Goal: Check status: Check status

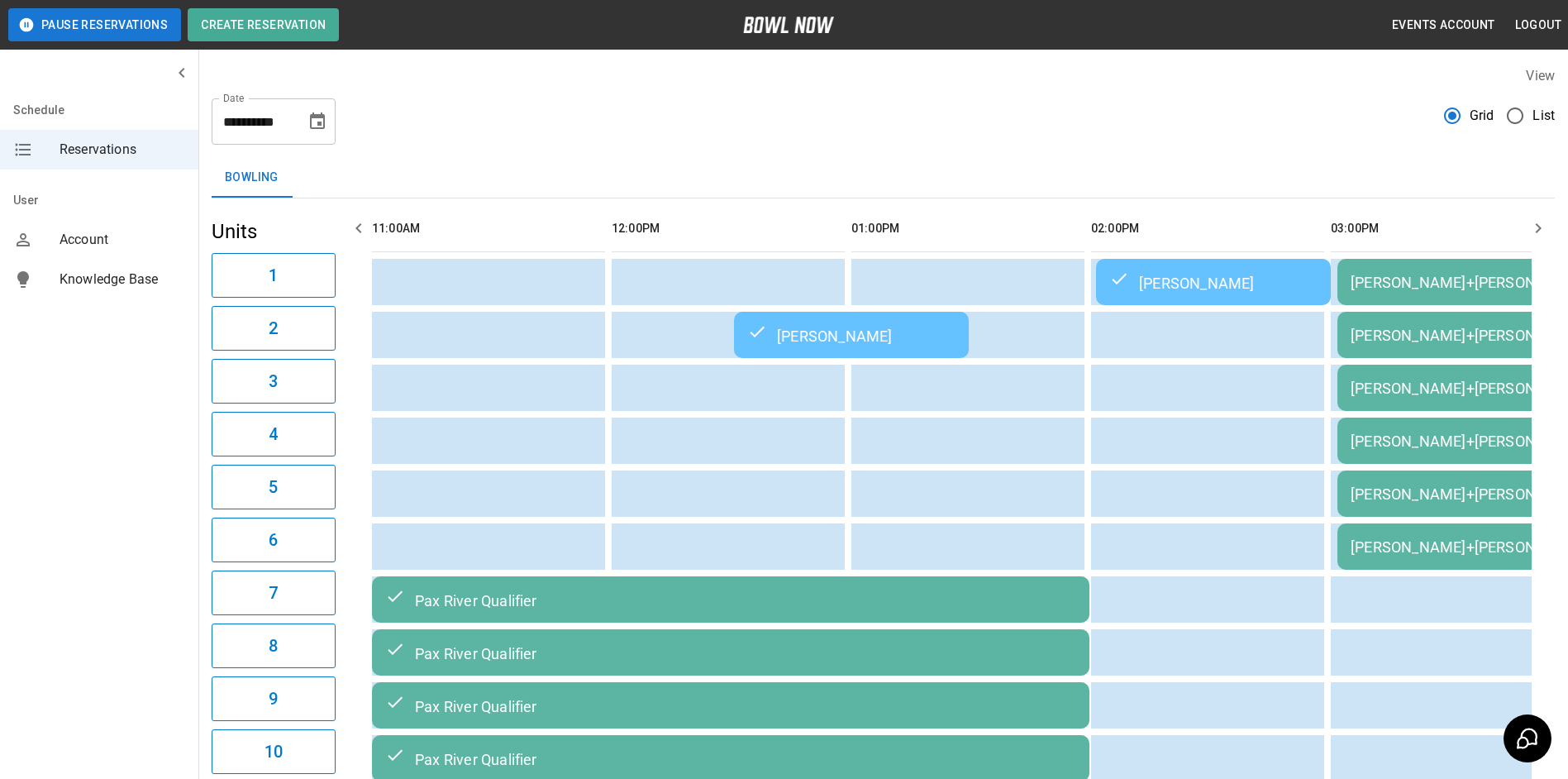
click at [1269, 165] on div "Bowling" at bounding box center [883, 178] width 1343 height 39
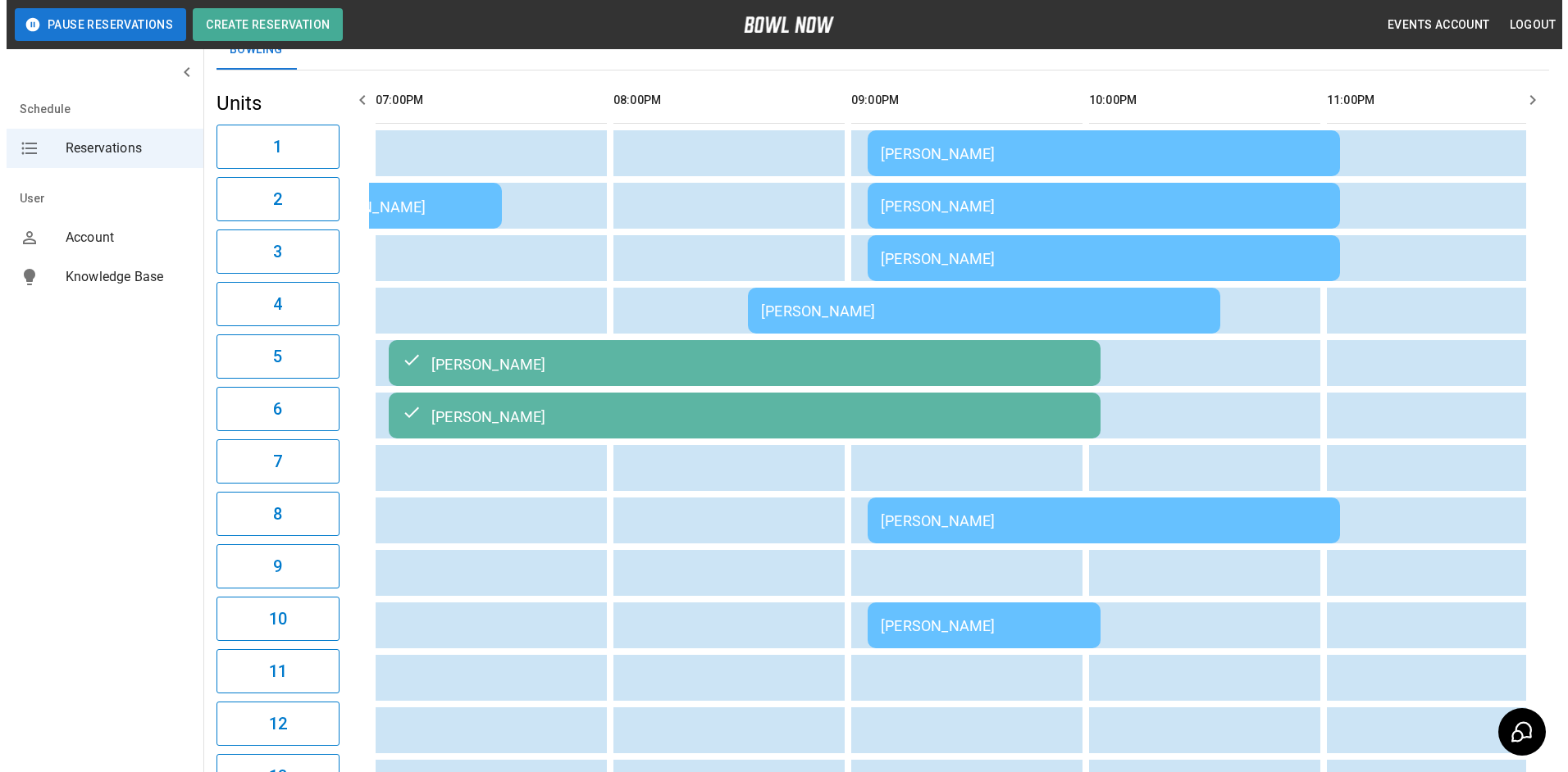
scroll to position [328, 0]
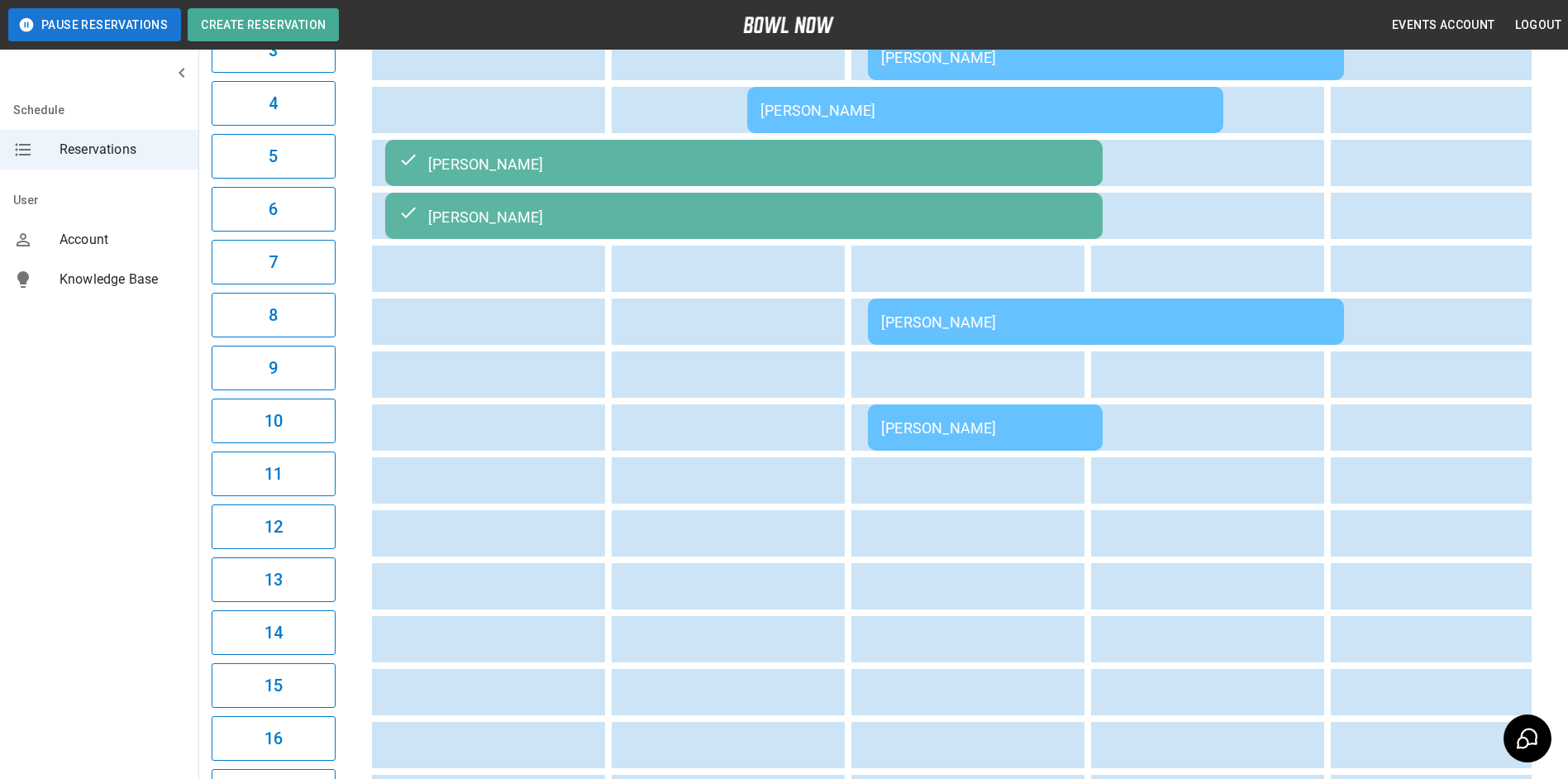
click at [858, 106] on div "[PERSON_NAME]" at bounding box center [985, 110] width 449 height 18
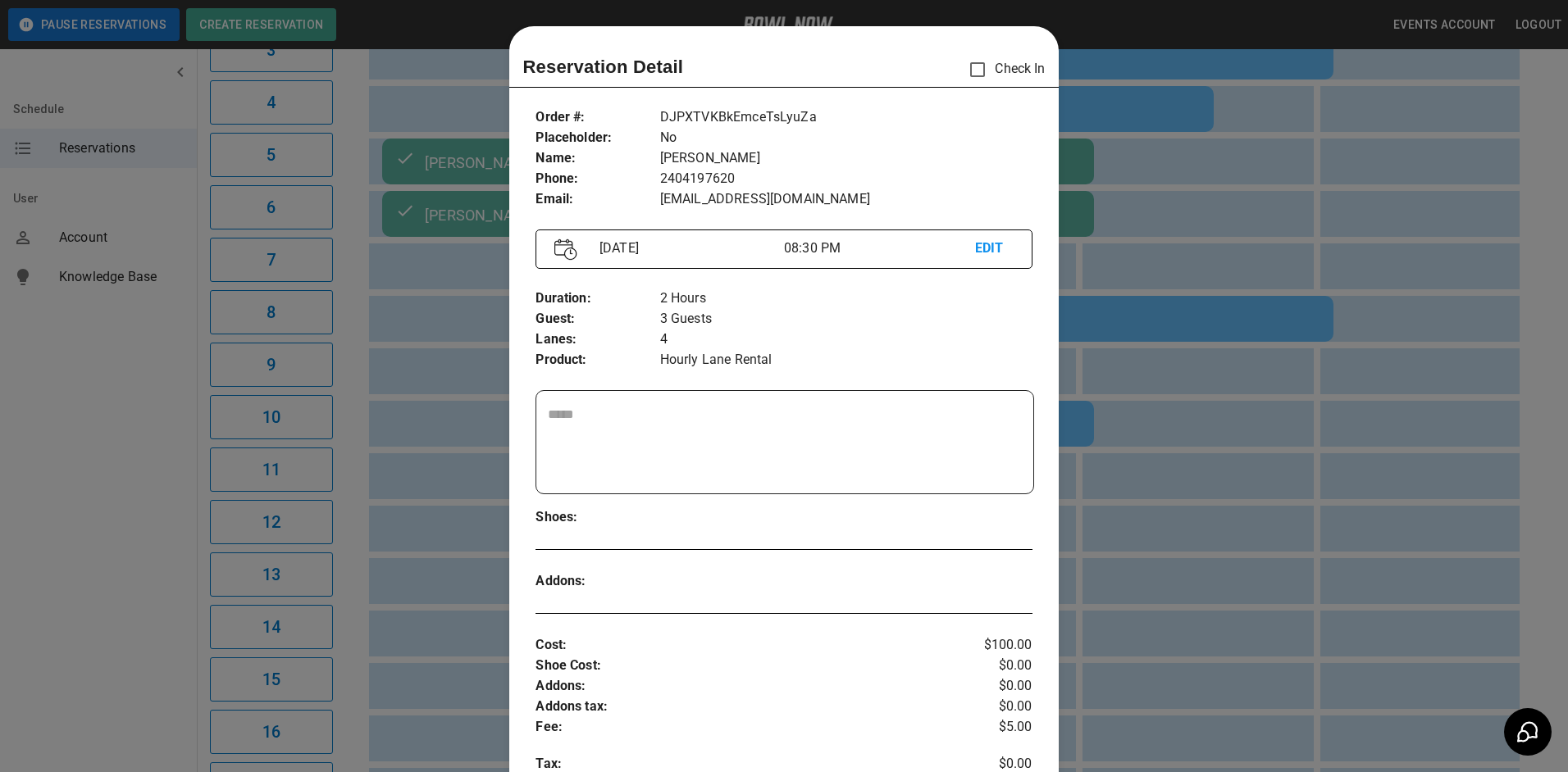
scroll to position [26, 0]
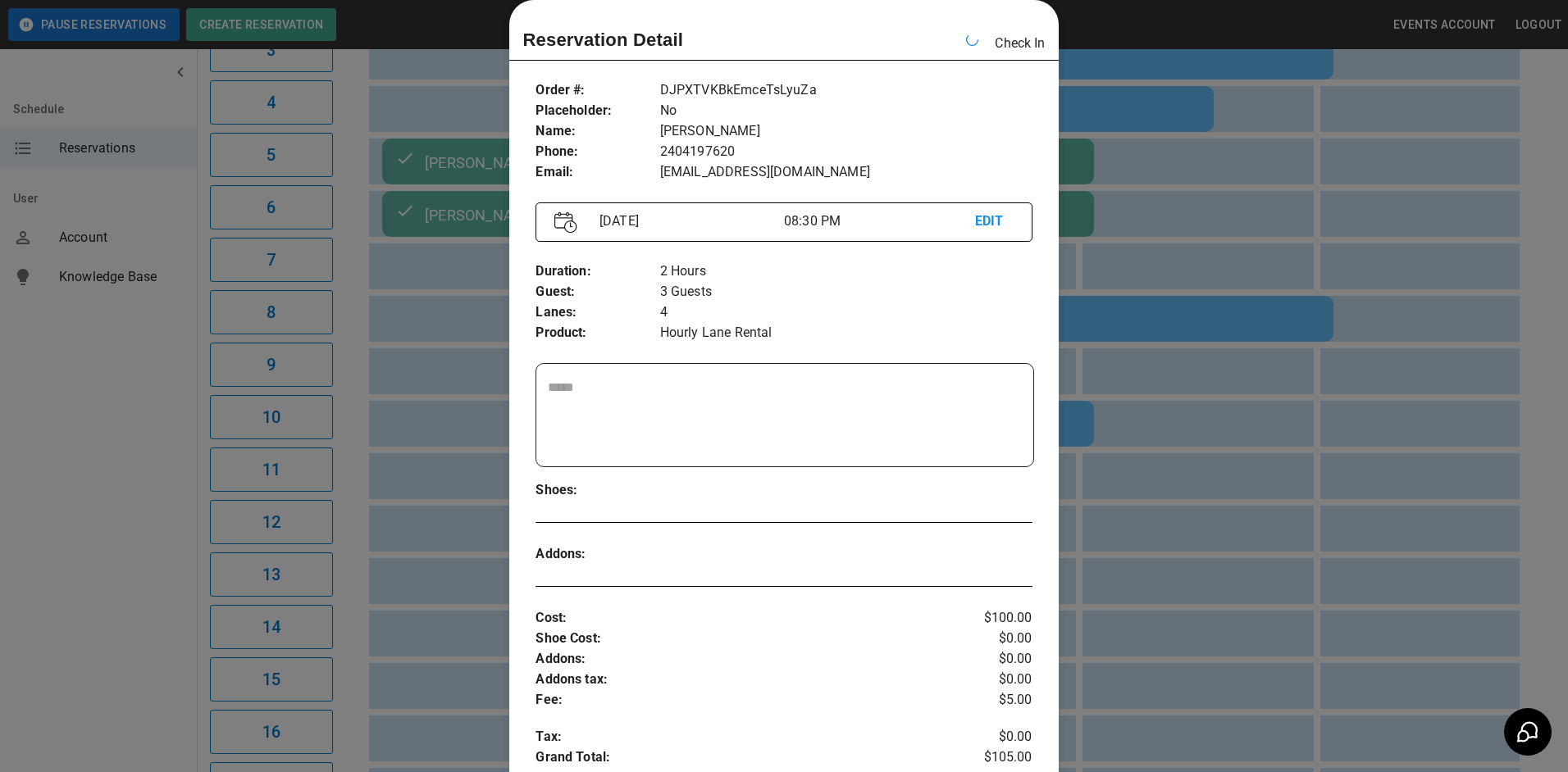
click at [1267, 213] on div at bounding box center [784, 386] width 1568 height 772
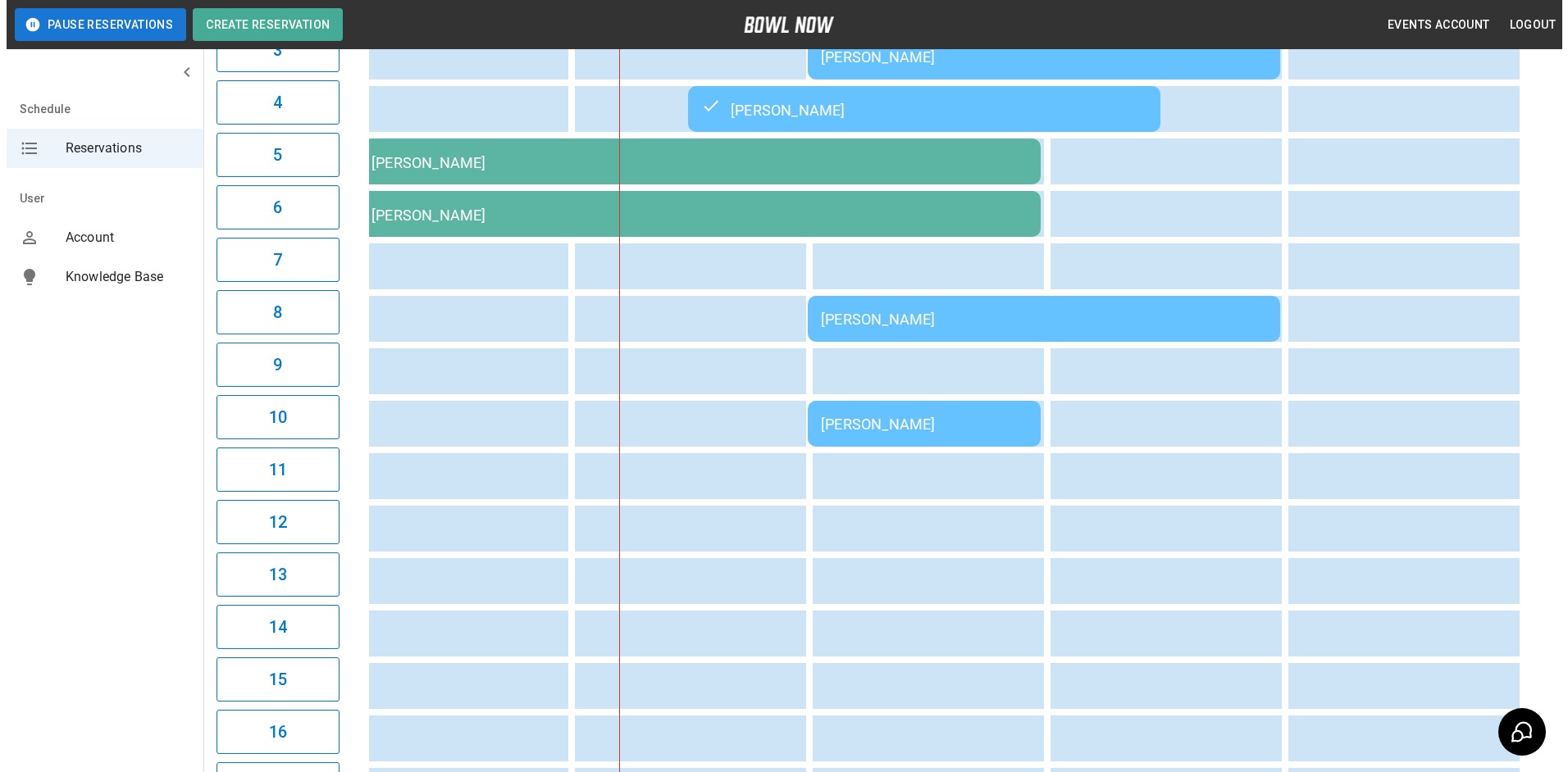
scroll to position [0, 1949]
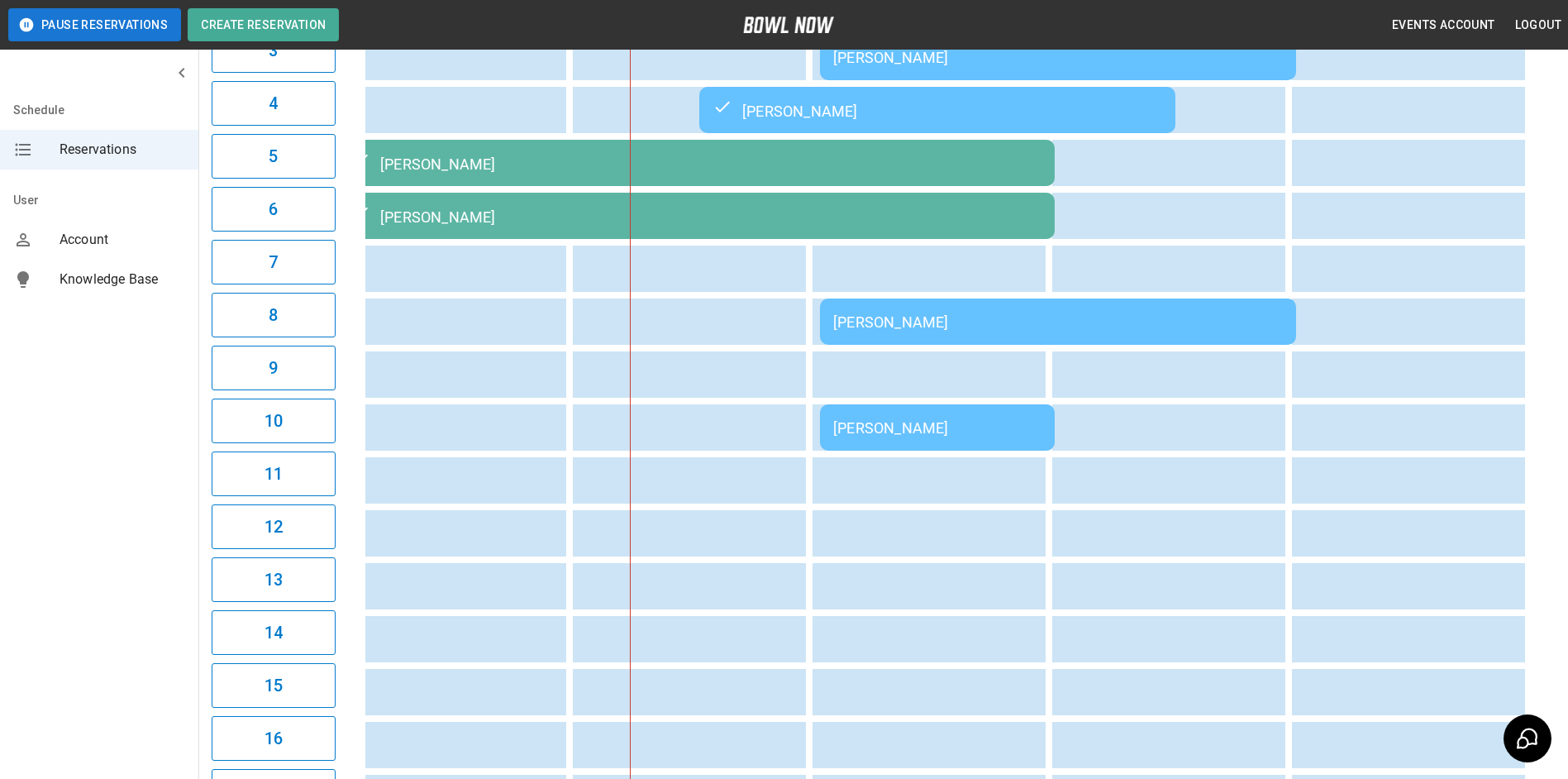
click at [1222, 330] on div "[PERSON_NAME]" at bounding box center [1057, 323] width 449 height 18
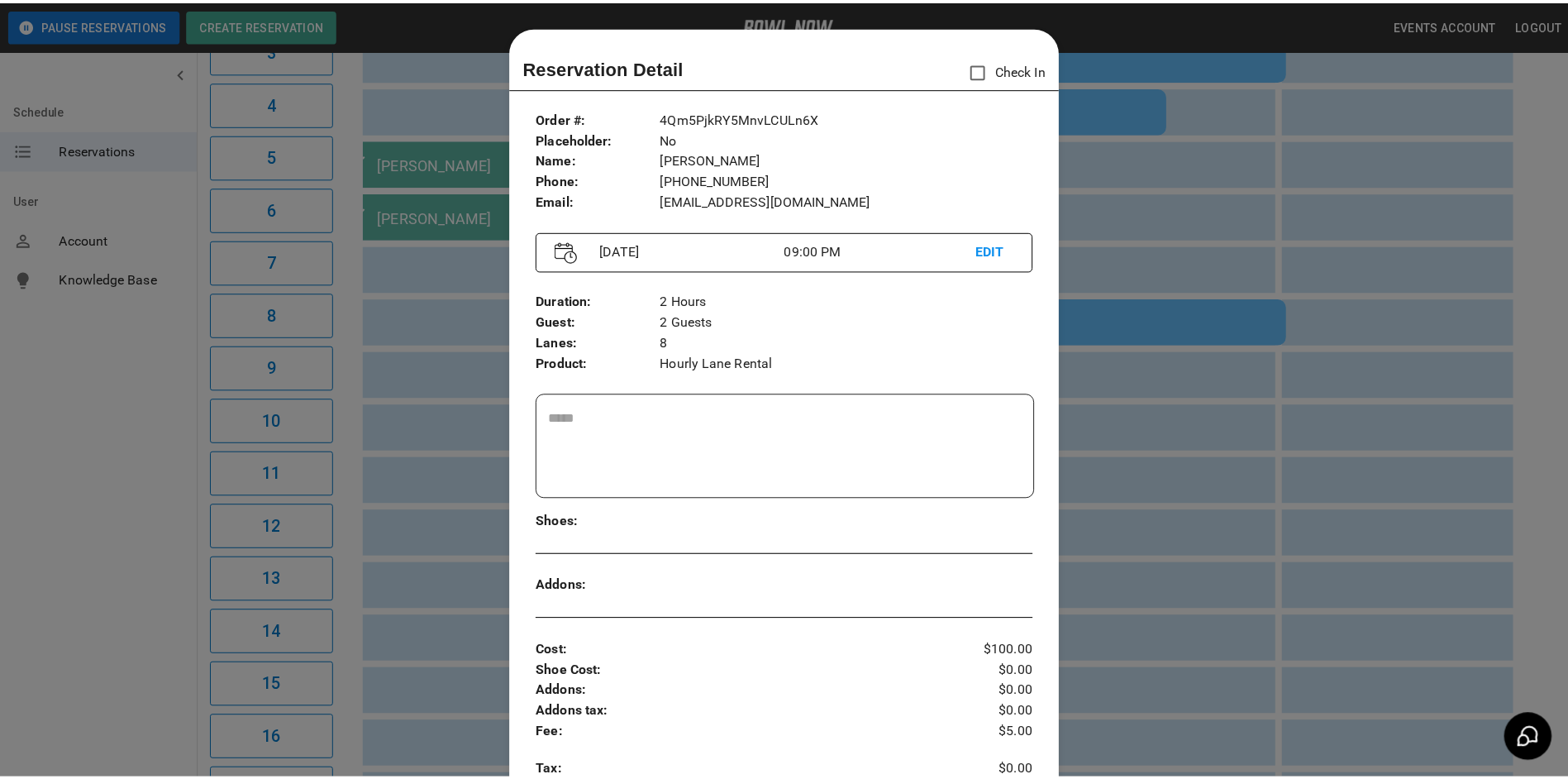
scroll to position [27, 0]
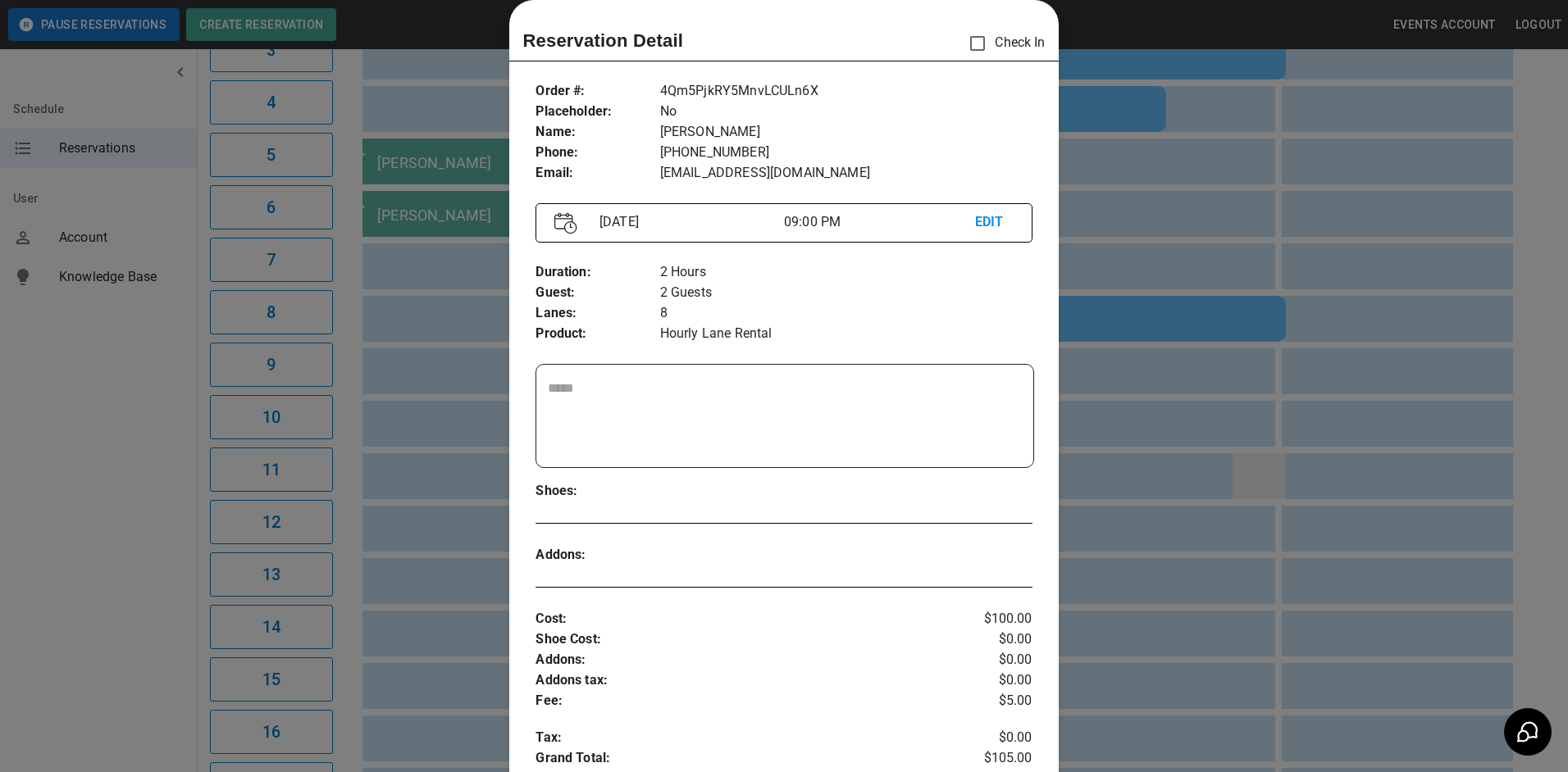
click at [1267, 487] on div at bounding box center [784, 386] width 1568 height 772
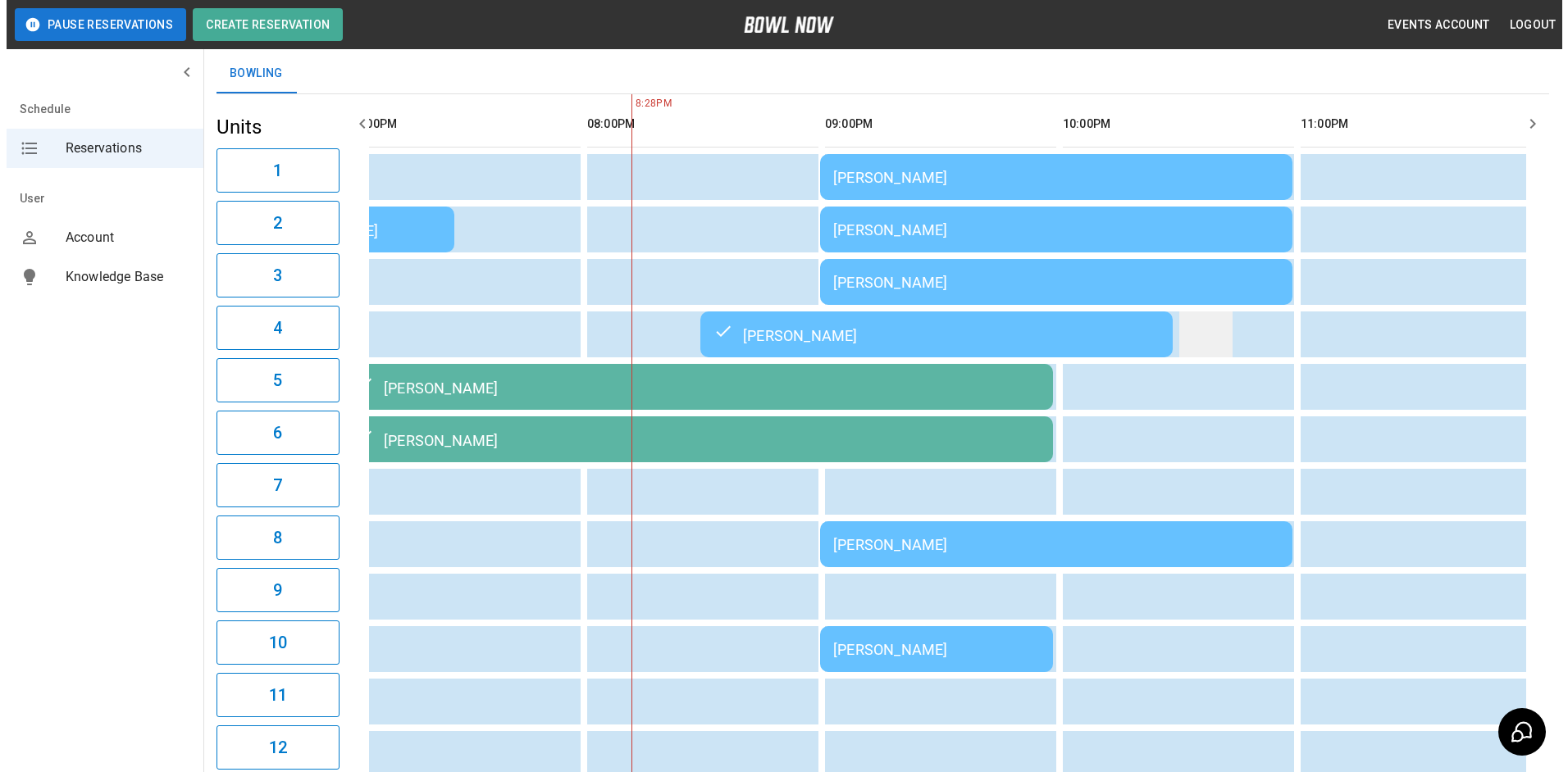
scroll to position [0, 0]
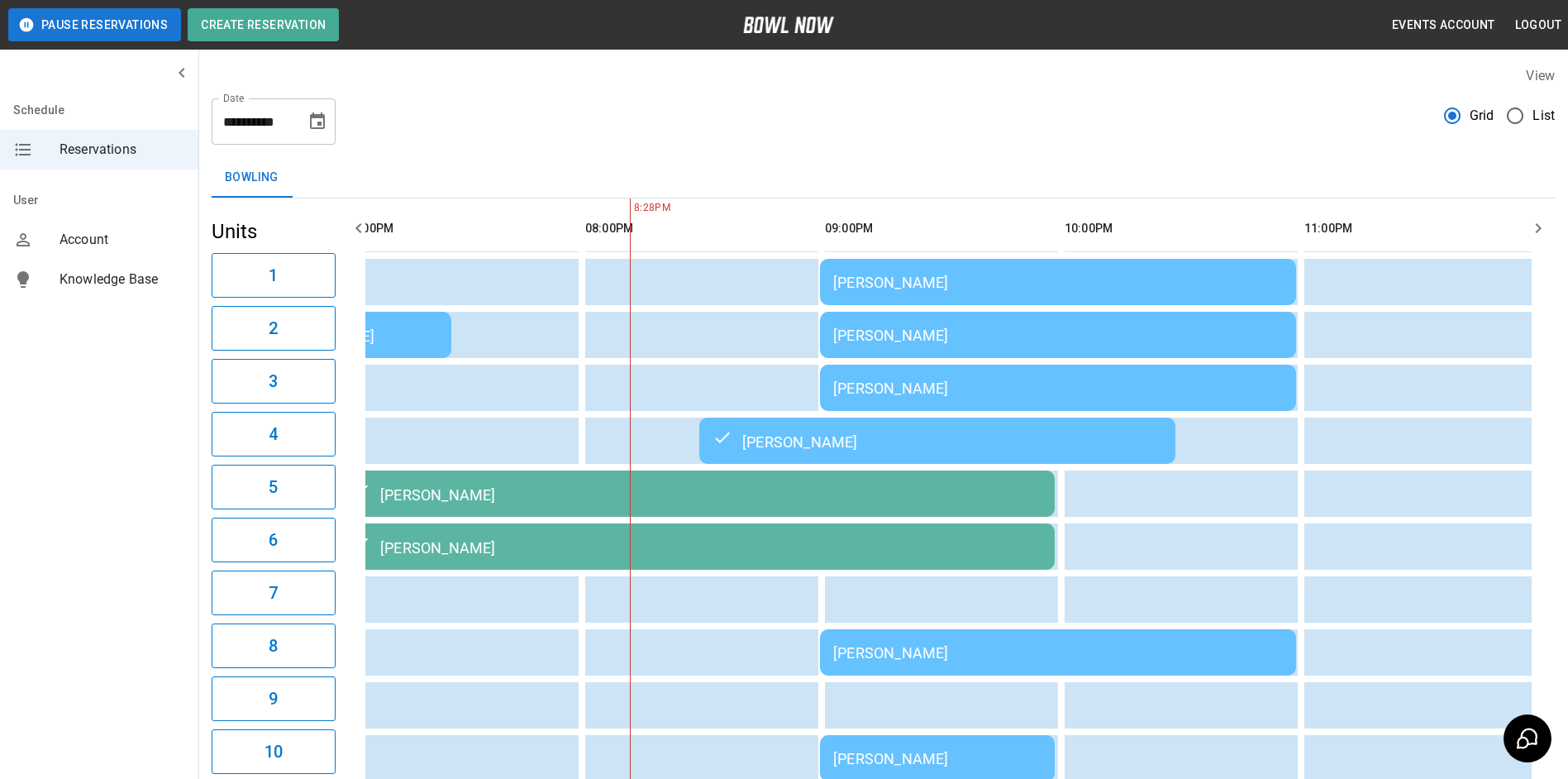
click at [1172, 384] on div "[PERSON_NAME]" at bounding box center [1057, 389] width 449 height 18
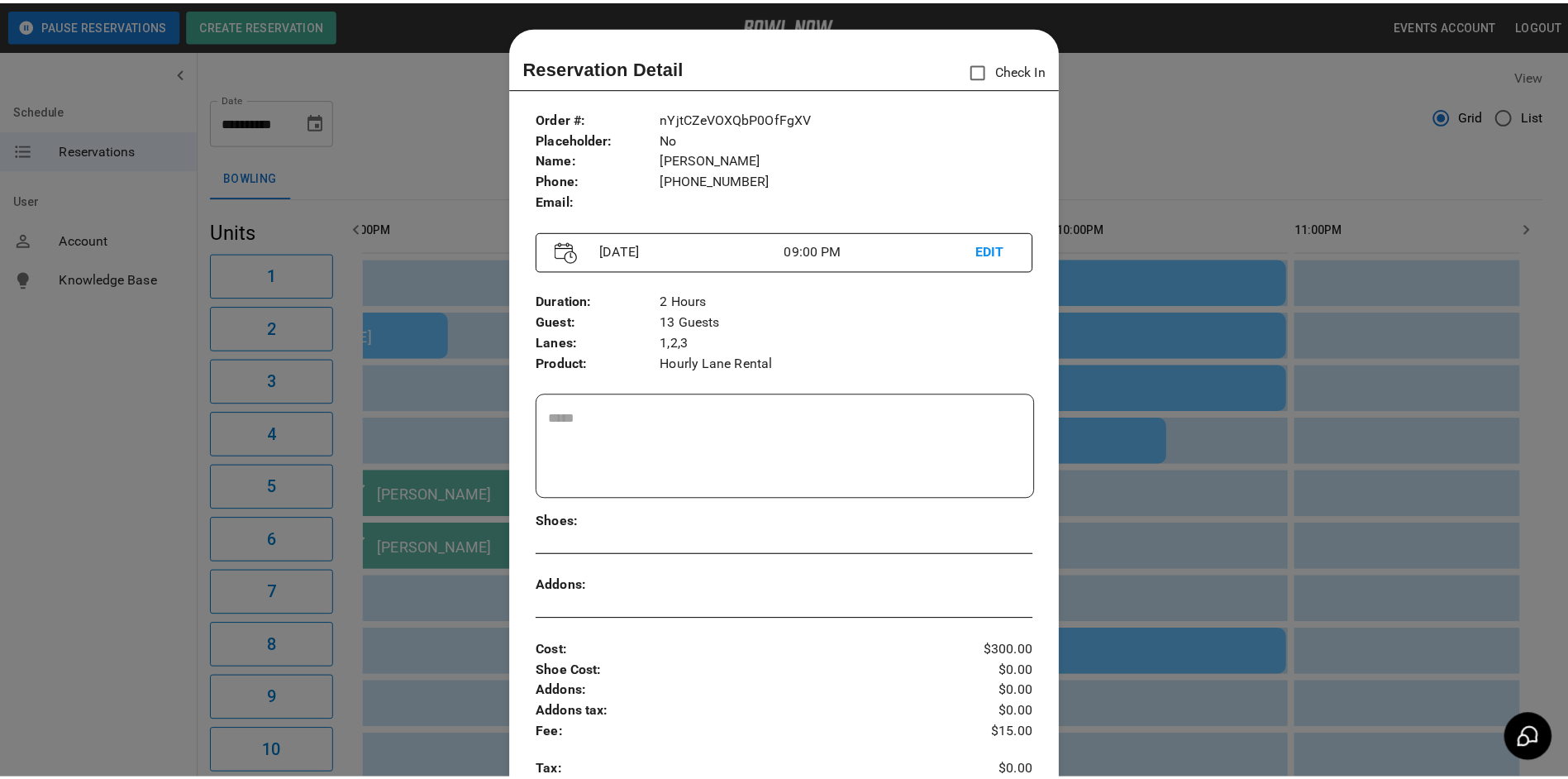
scroll to position [27, 0]
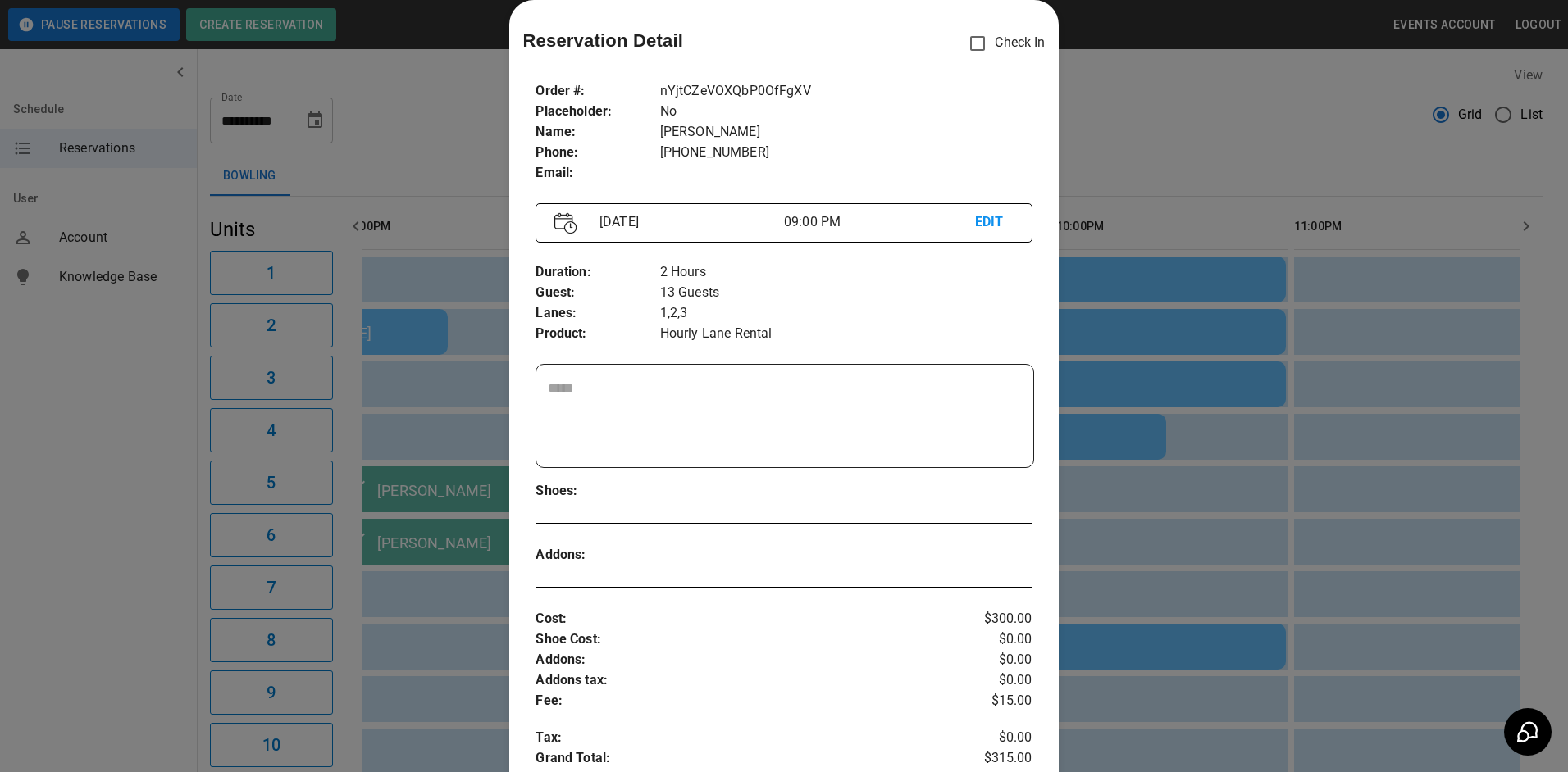
click at [1274, 512] on div at bounding box center [784, 386] width 1568 height 772
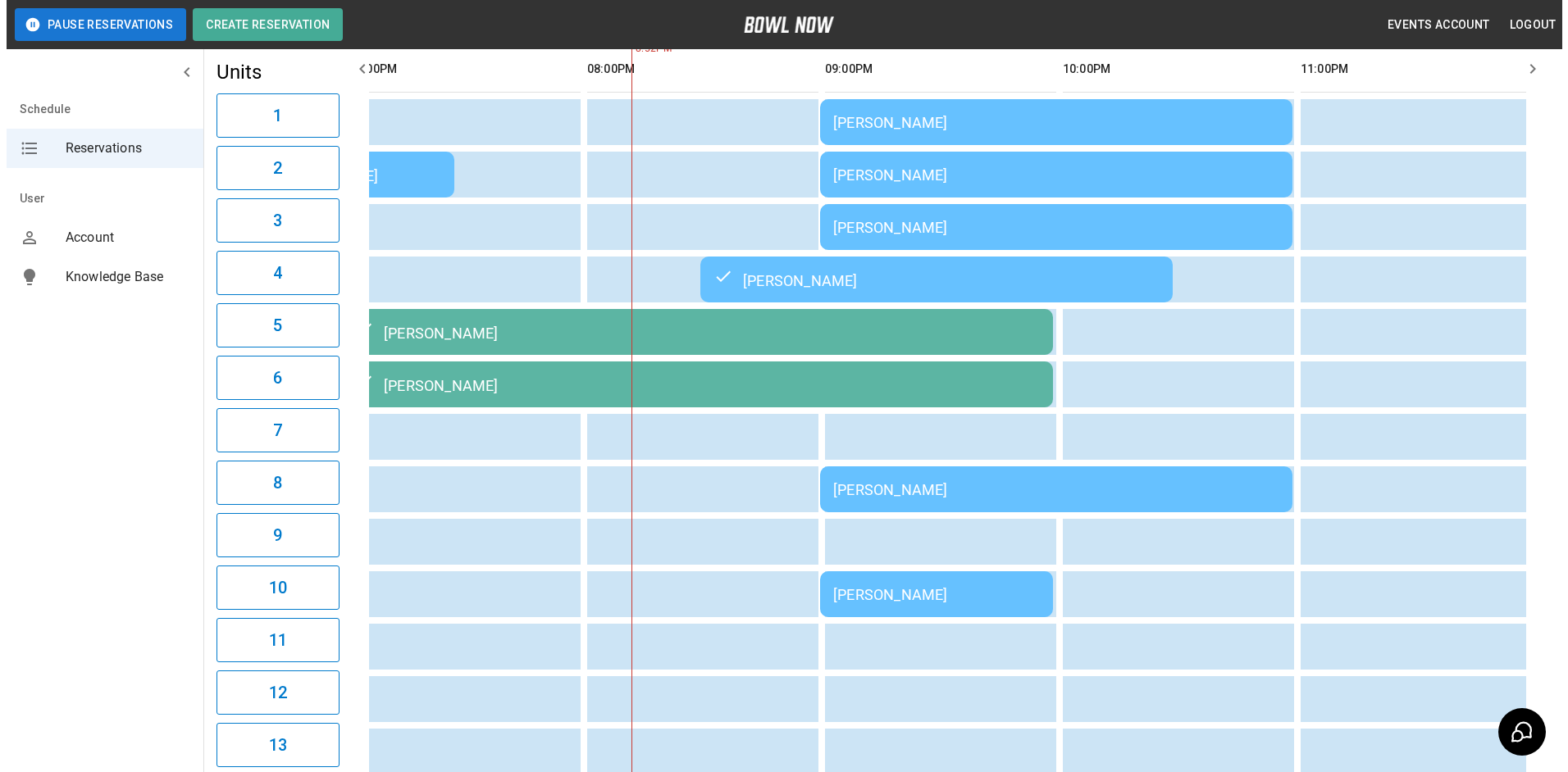
scroll to position [164, 0]
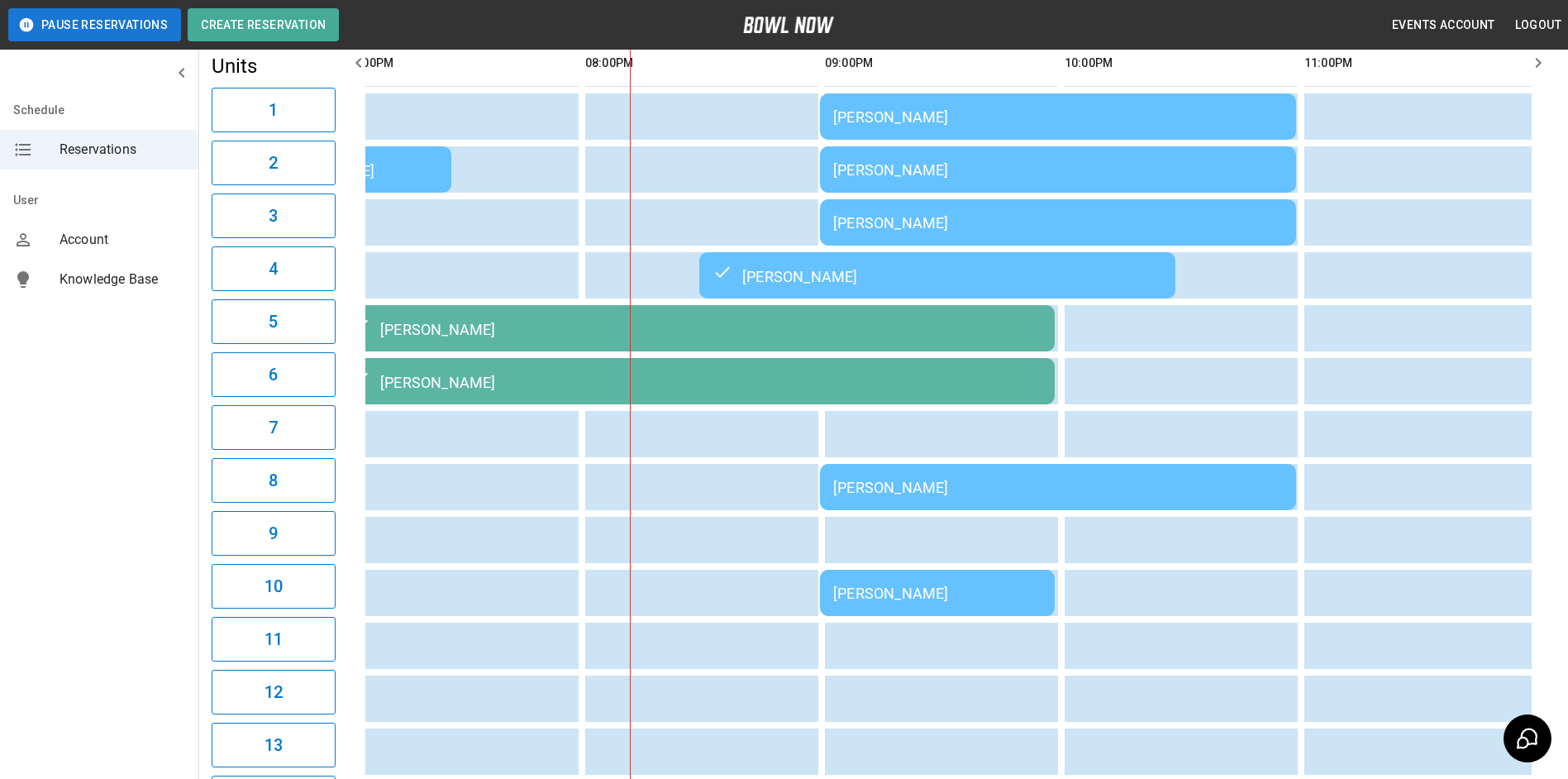
click at [999, 616] on td "[PERSON_NAME]" at bounding box center [937, 592] width 235 height 46
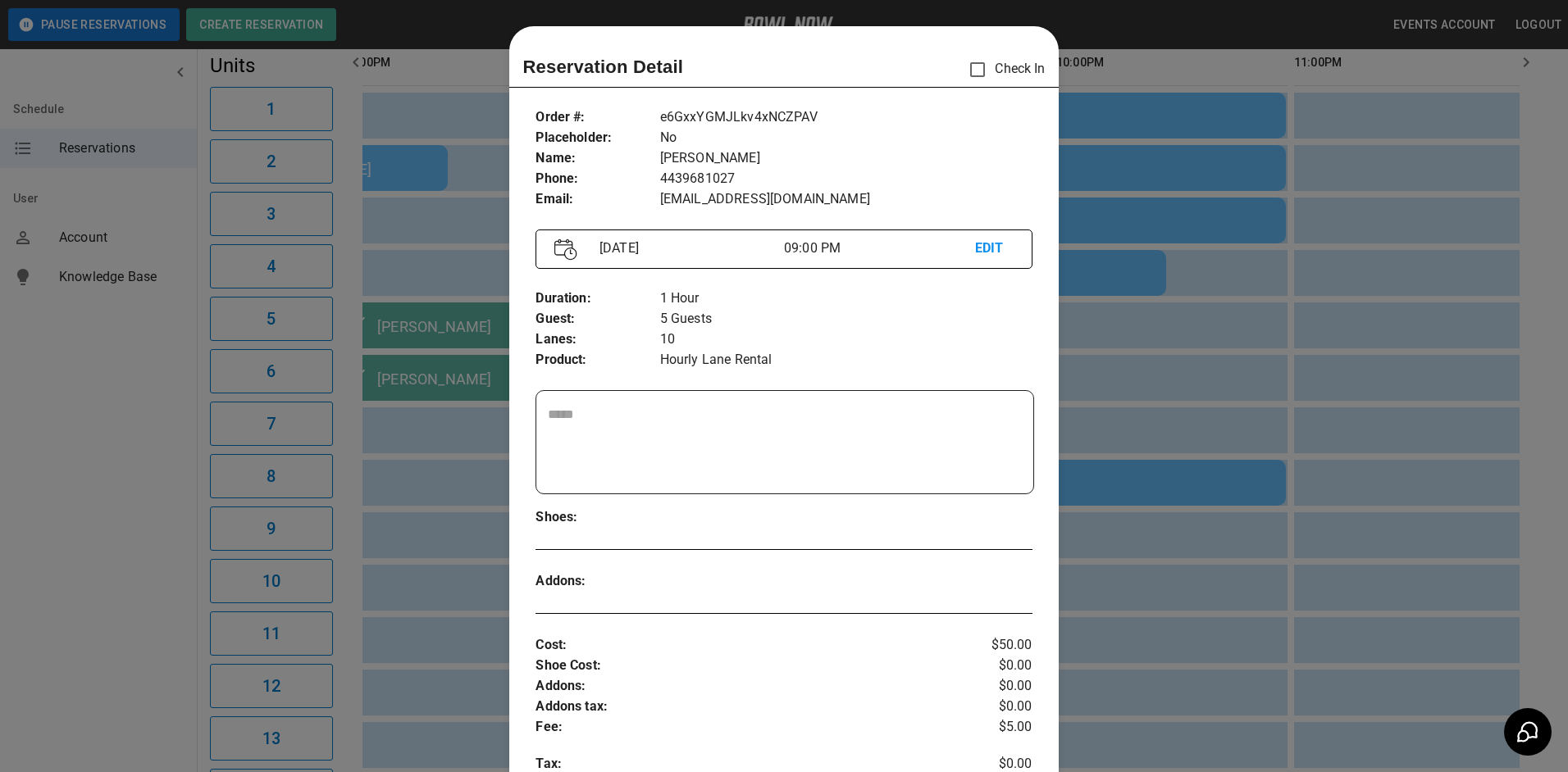
scroll to position [26, 0]
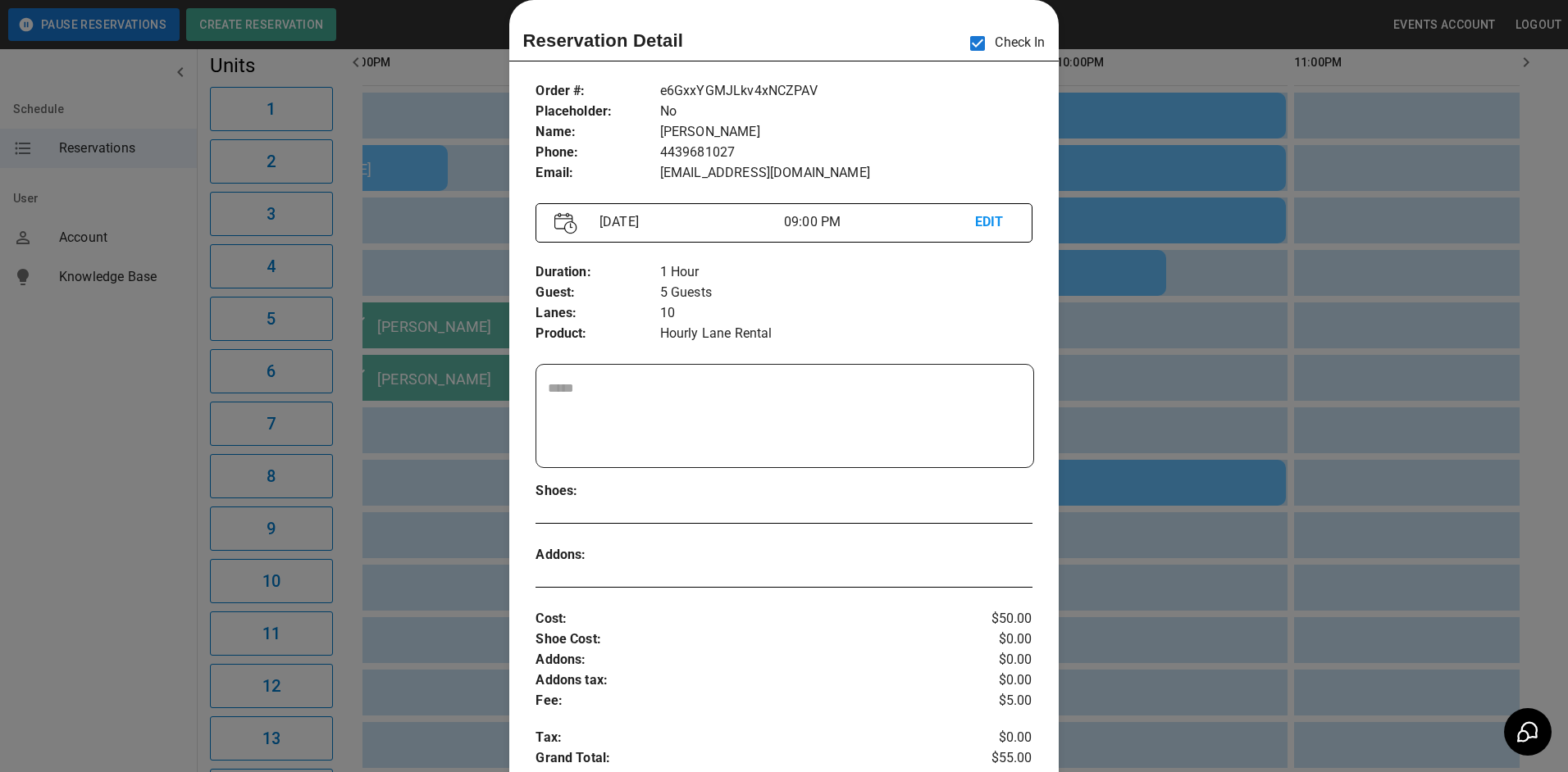
click at [1267, 354] on div at bounding box center [784, 386] width 1568 height 772
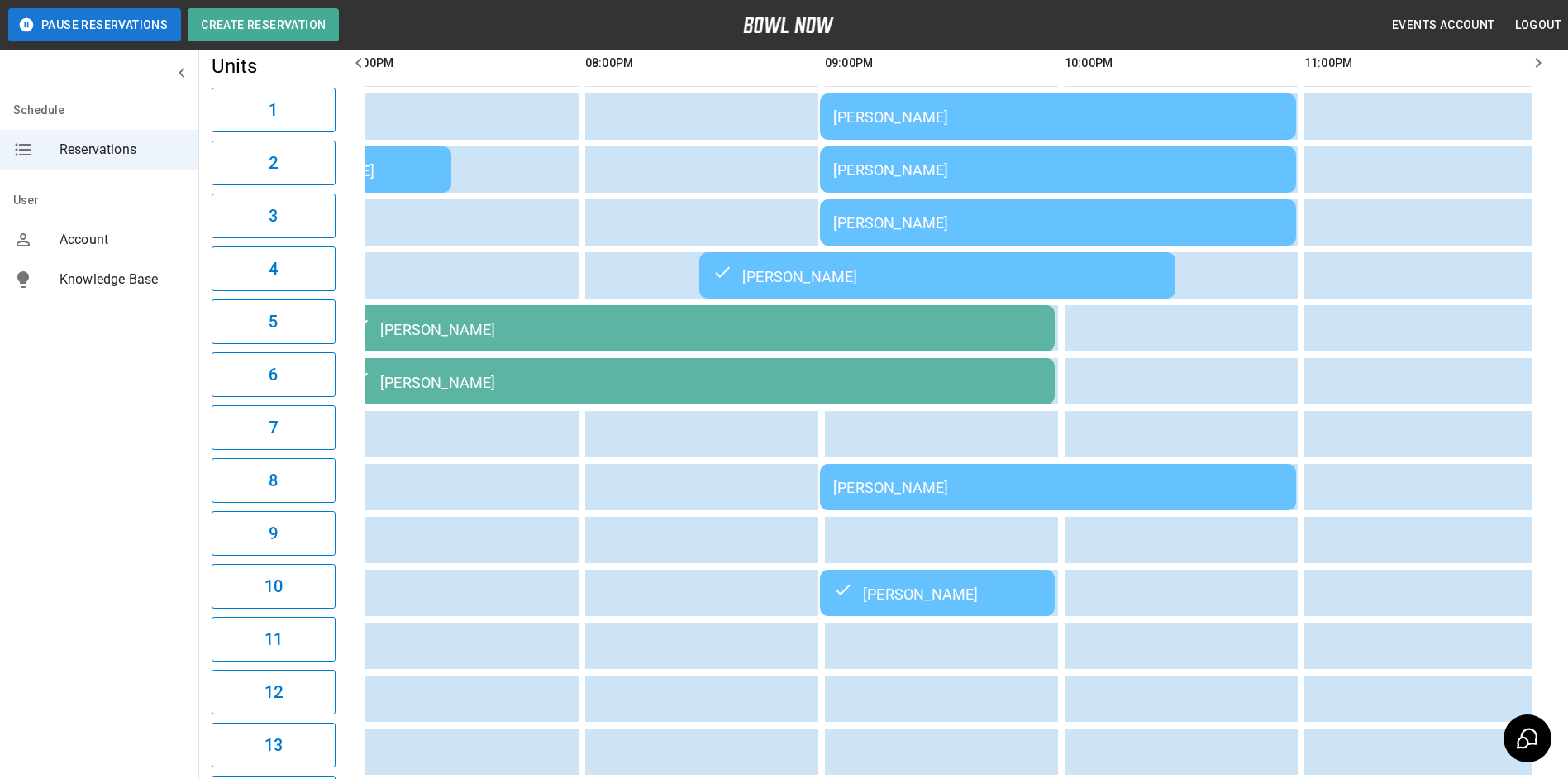
click at [1186, 508] on td "[PERSON_NAME]" at bounding box center [1058, 487] width 476 height 46
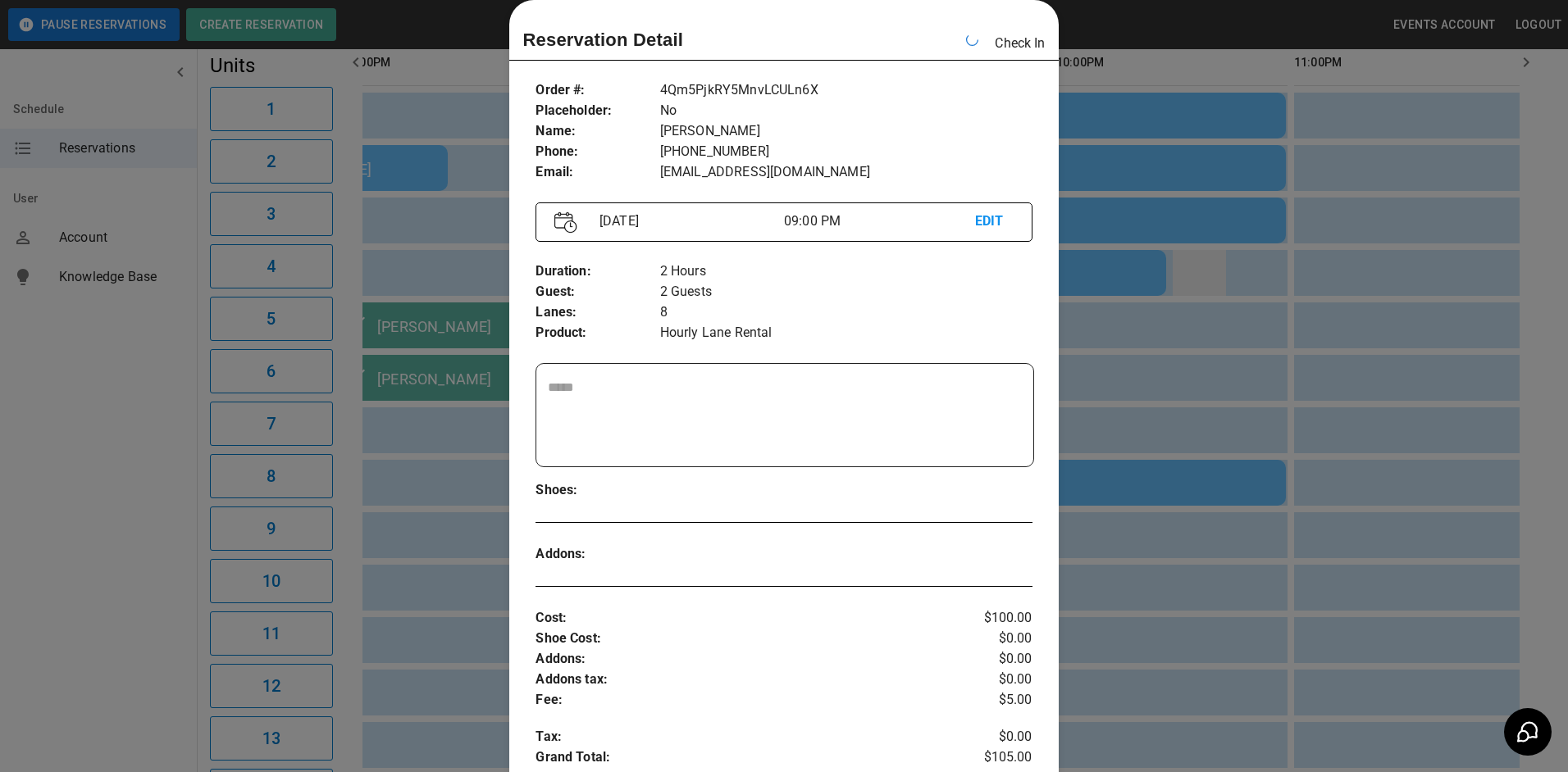
click at [1178, 293] on div at bounding box center [784, 386] width 1568 height 772
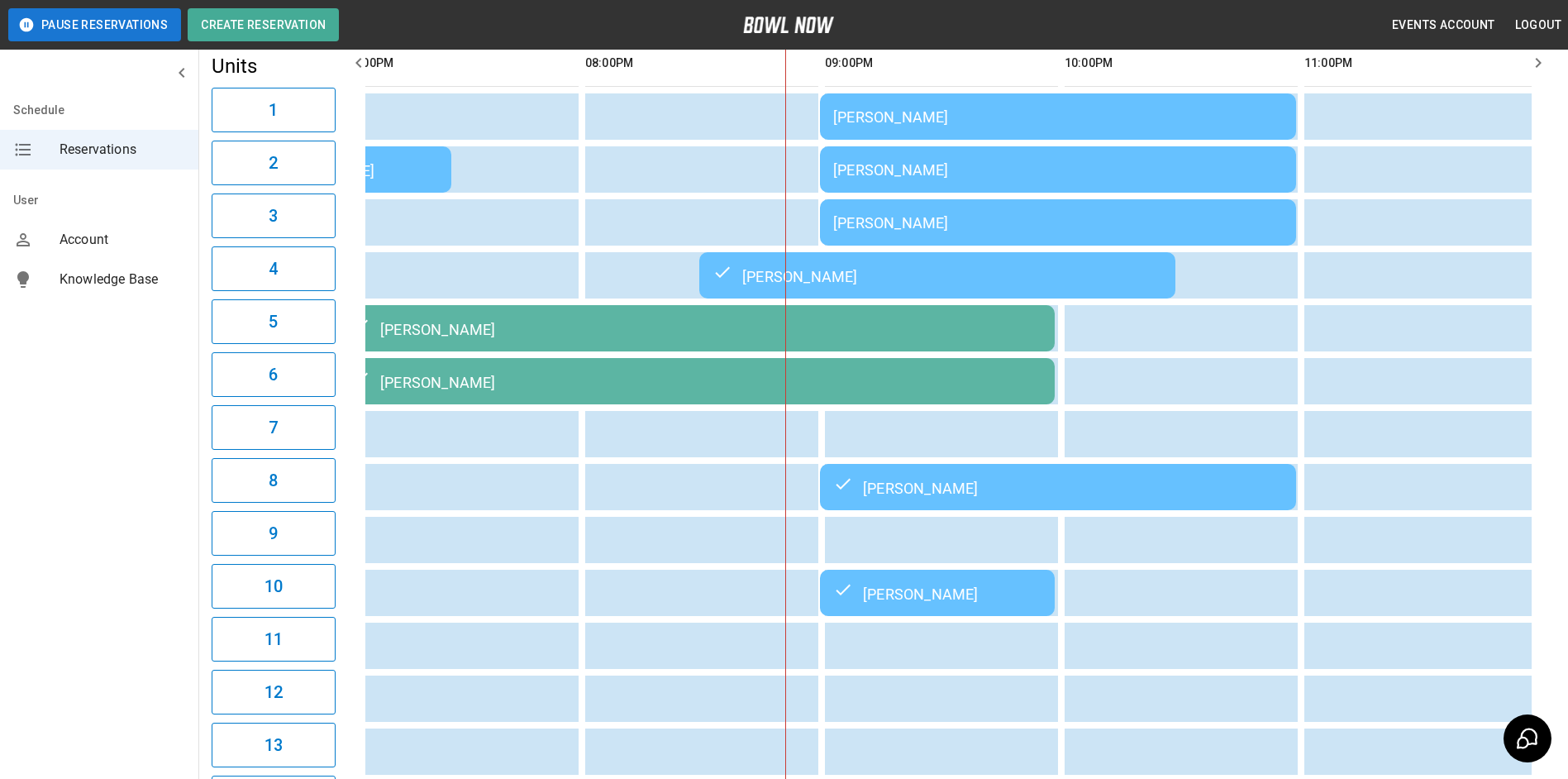
click at [1249, 135] on td "[PERSON_NAME]" at bounding box center [1058, 116] width 476 height 46
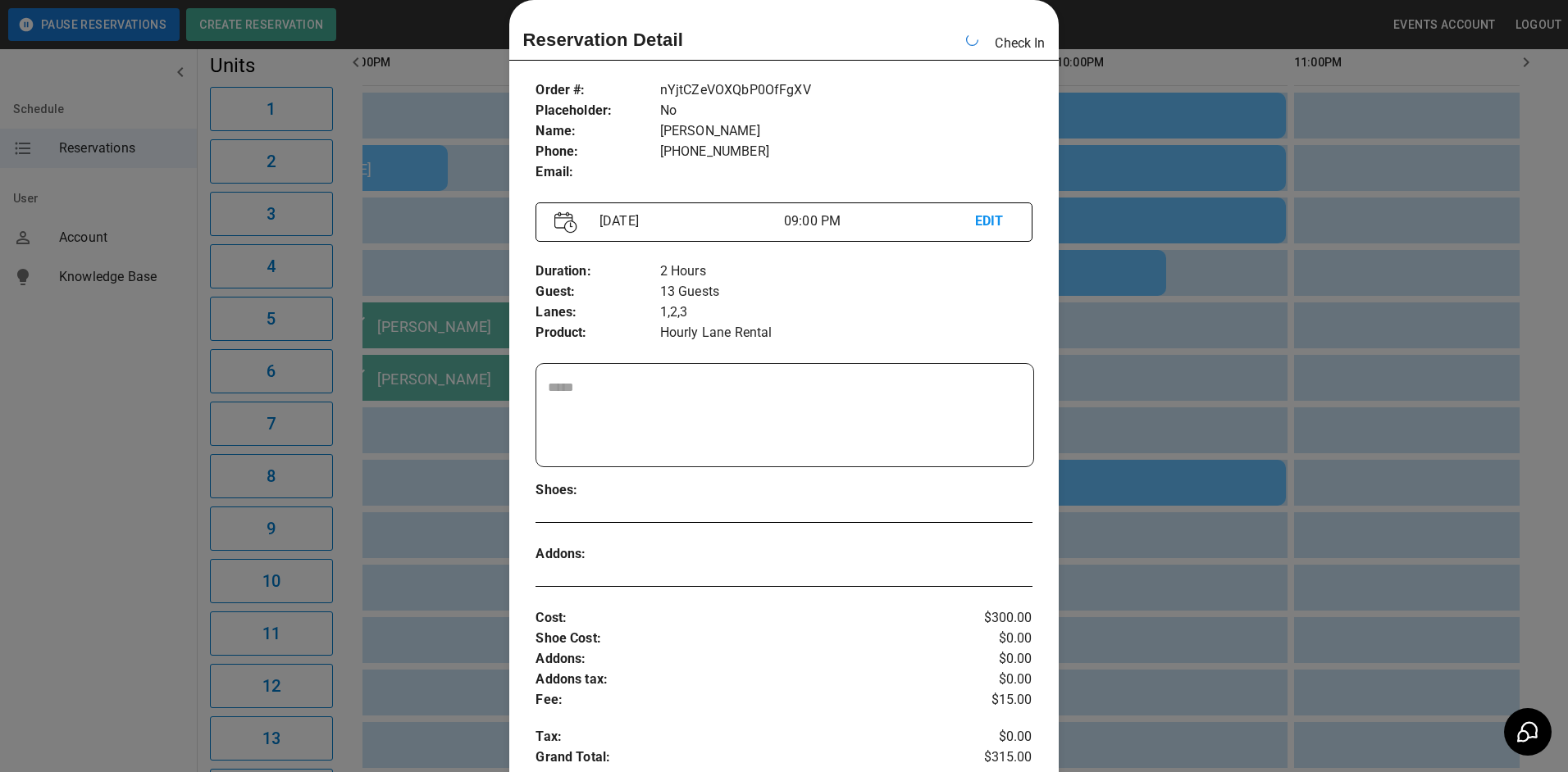
click at [1429, 414] on div at bounding box center [784, 386] width 1568 height 772
